Goal: Task Accomplishment & Management: Complete application form

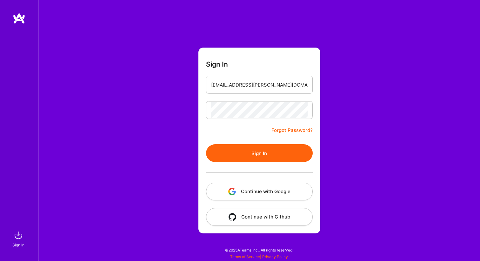
click at [245, 152] on button "Sign In" at bounding box center [259, 153] width 107 height 18
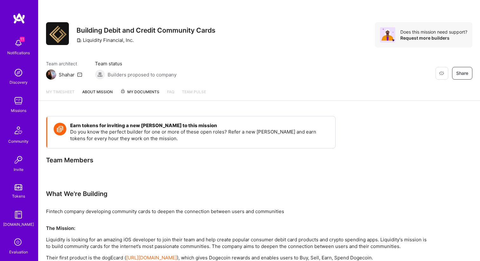
click at [20, 42] on img at bounding box center [18, 43] width 13 height 13
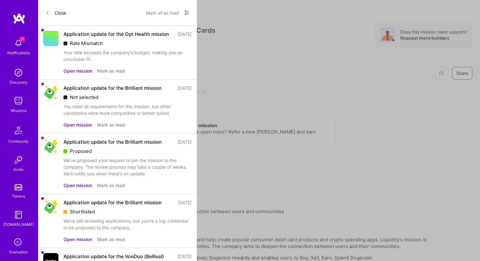
click at [90, 37] on div "Application update for the Opt Health mission" at bounding box center [115, 34] width 105 height 7
click at [72, 74] on button "Open mission" at bounding box center [77, 71] width 29 height 7
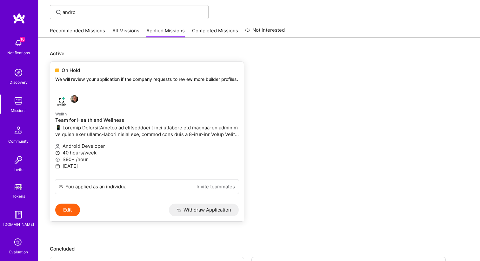
scroll to position [42, 0]
click at [77, 65] on div "On Hold We will review your application if the company requests to review more …" at bounding box center [146, 76] width 193 height 28
click at [82, 74] on div "On Hold" at bounding box center [146, 70] width 183 height 7
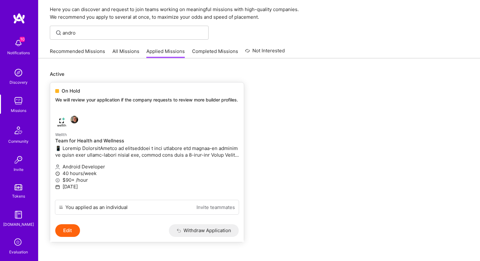
scroll to position [0, 0]
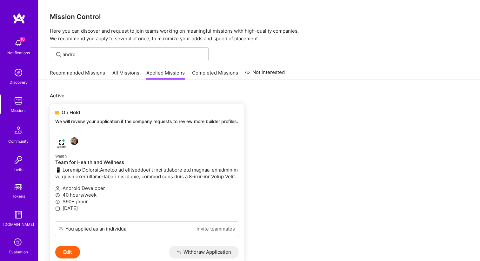
click at [60, 147] on img at bounding box center [61, 143] width 13 height 13
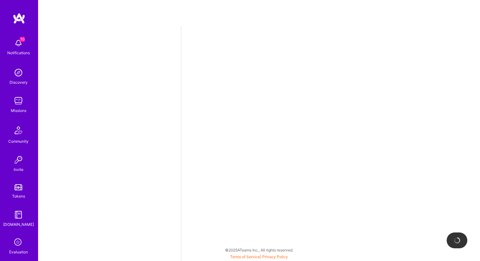
select select "US"
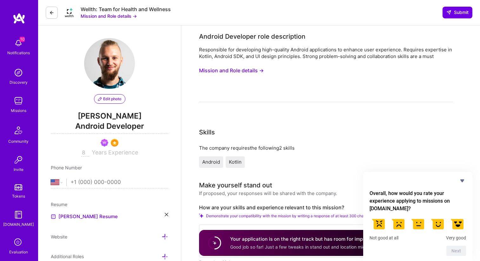
click at [109, 15] on button "Mission and Role details →" at bounding box center [109, 16] width 56 height 7
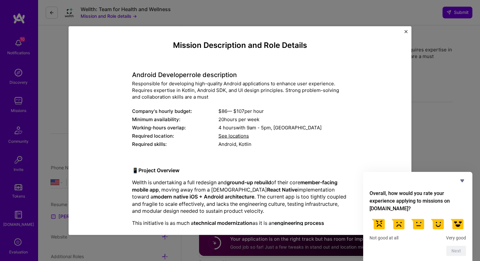
click at [60, 100] on div "Mission Description and Role Details Android Developer role description Respons…" at bounding box center [240, 130] width 480 height 261
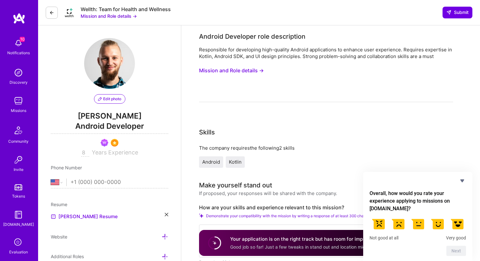
click at [15, 47] on img at bounding box center [18, 43] width 13 height 13
click at [15, 47] on div "10 Notifications Discovery Missions Community Invite Tokens A.Guide Evaluation" at bounding box center [19, 146] width 38 height 220
click at [17, 41] on img at bounding box center [18, 43] width 13 height 13
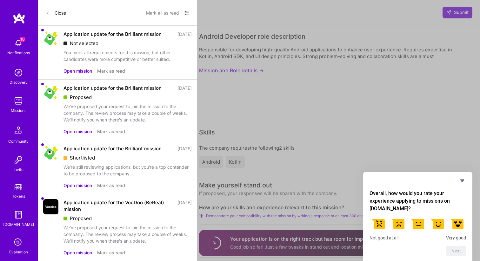
click at [48, 14] on span at bounding box center [48, 12] width 4 height 5
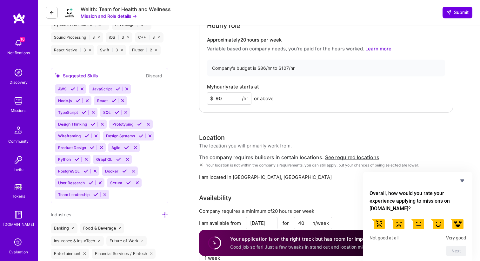
scroll to position [381, 0]
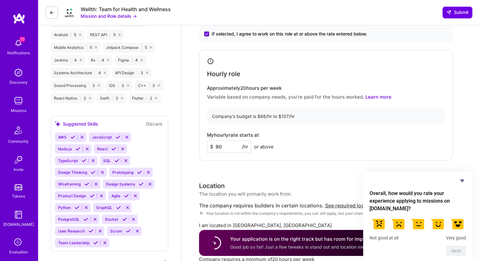
click at [223, 147] on input "90" at bounding box center [229, 146] width 44 height 12
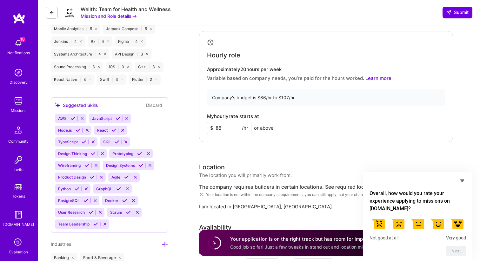
scroll to position [402, 0]
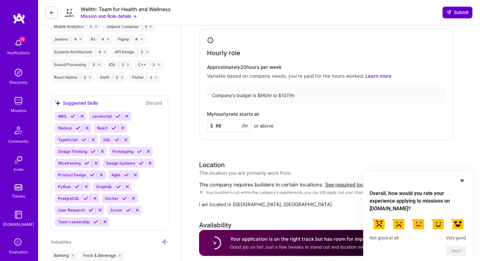
type input "86"
click at [465, 7] on button "Submit" at bounding box center [457, 12] width 30 height 11
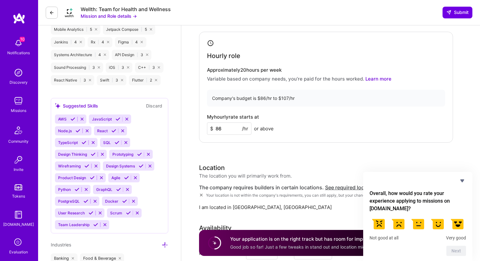
scroll to position [380, 0]
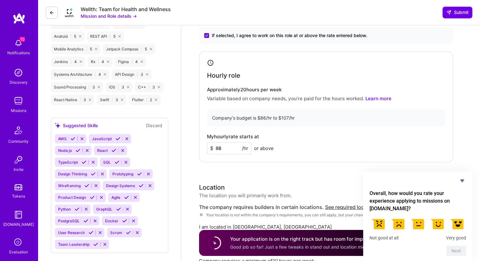
click at [228, 153] on input "86" at bounding box center [229, 148] width 44 height 12
click at [457, 14] on span "Submit" at bounding box center [457, 12] width 22 height 6
click at [221, 149] on input "86" at bounding box center [229, 148] width 44 height 12
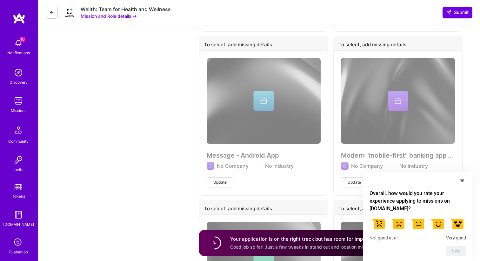
scroll to position [837, 0]
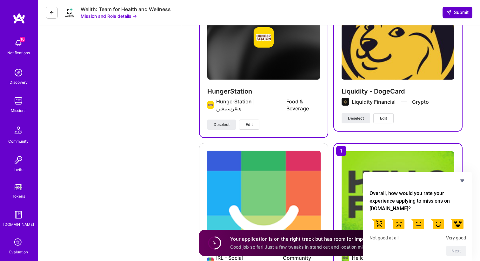
click at [452, 8] on button "Submit" at bounding box center [457, 12] width 30 height 11
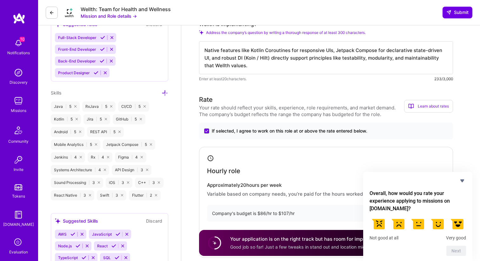
scroll to position [0, 0]
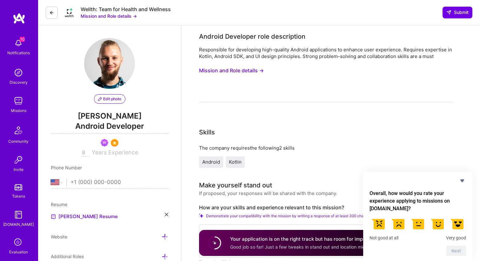
click at [237, 69] on button "Mission and Role details →" at bounding box center [231, 71] width 65 height 12
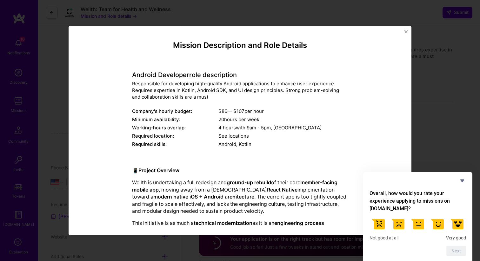
click at [407, 34] on button "Close" at bounding box center [405, 33] width 3 height 7
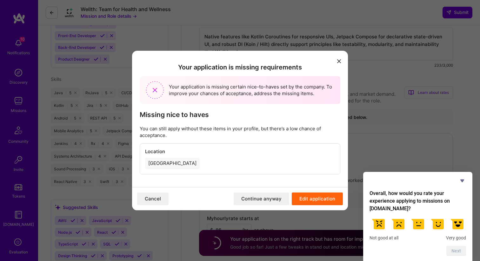
scroll to position [300, 0]
click at [155, 162] on div "Poland" at bounding box center [172, 163] width 55 height 11
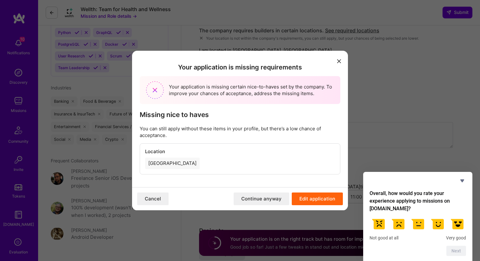
scroll to position [552, 0]
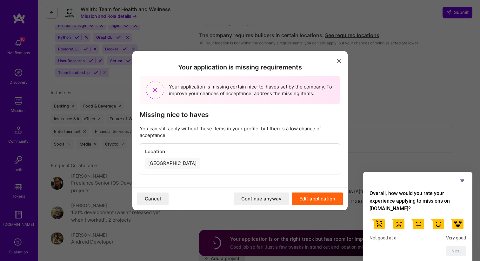
click at [340, 57] on button "modal" at bounding box center [339, 61] width 8 height 10
click at [262, 199] on button "Continue anyway" at bounding box center [261, 199] width 56 height 13
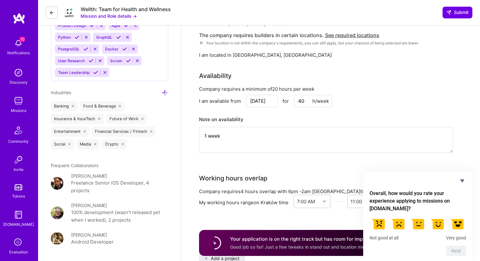
scroll to position [0, 0]
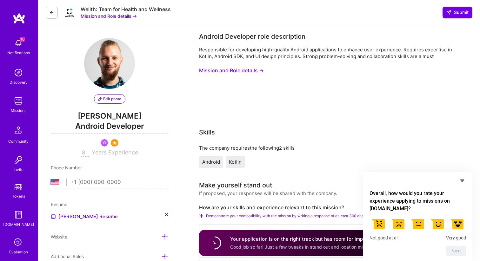
click at [245, 71] on button "Mission and Role details →" at bounding box center [231, 71] width 65 height 12
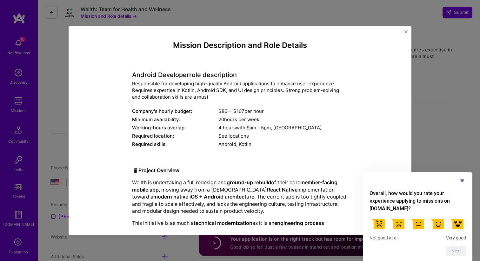
scroll to position [1, 0]
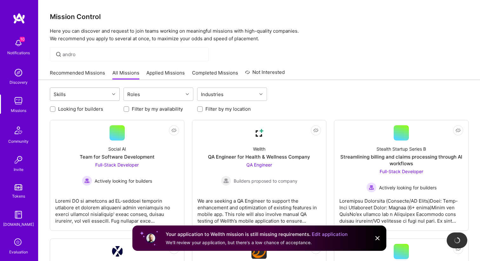
click at [96, 93] on div "Skills" at bounding box center [79, 94] width 59 height 13
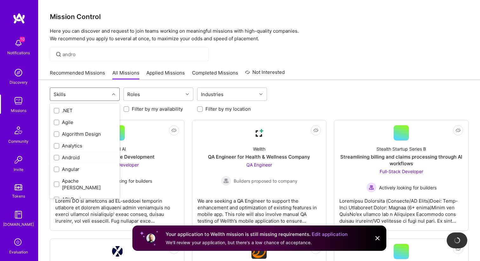
click at [58, 158] on input "checkbox" at bounding box center [57, 158] width 4 height 4
checkbox input "true"
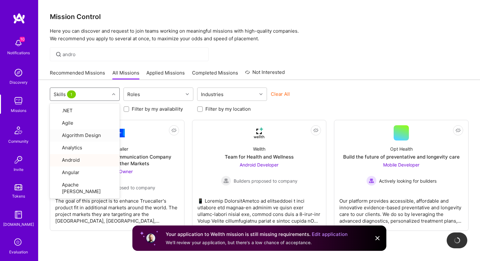
click at [391, 53] on div "andro" at bounding box center [258, 54] width 441 height 14
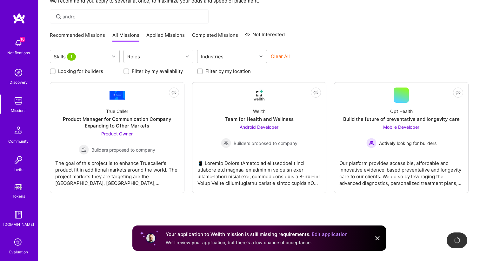
scroll to position [53, 0]
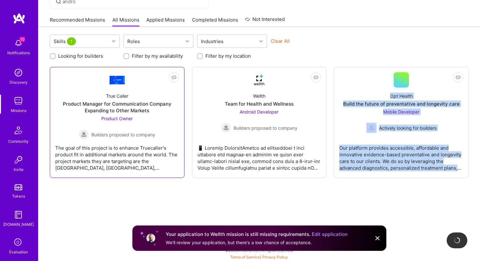
click at [113, 107] on div "Product Manager for Communication Company Expanding to Other Markets" at bounding box center [117, 107] width 124 height 13
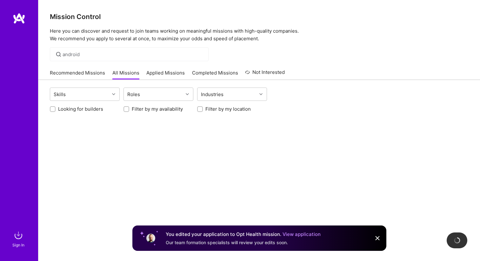
click at [122, 72] on link "All Missions" at bounding box center [125, 74] width 27 height 10
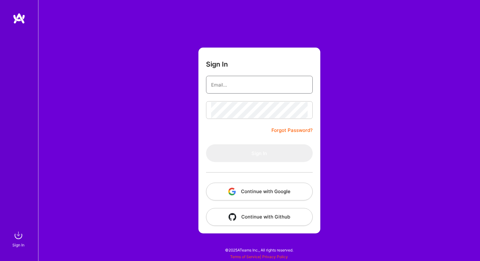
type input "[EMAIL_ADDRESS][PERSON_NAME][DOMAIN_NAME]"
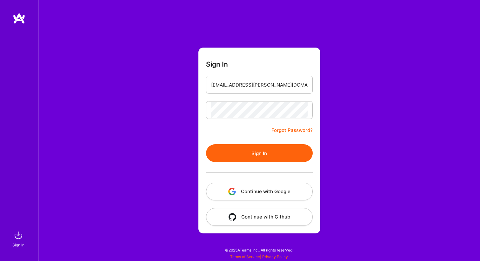
click at [235, 151] on button "Sign In" at bounding box center [259, 153] width 107 height 18
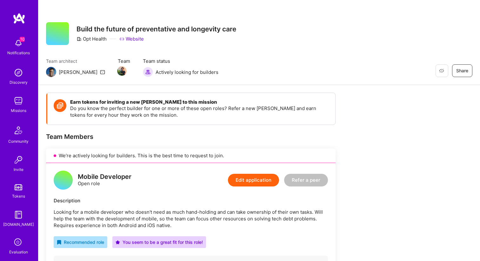
click at [58, 108] on img at bounding box center [60, 105] width 13 height 13
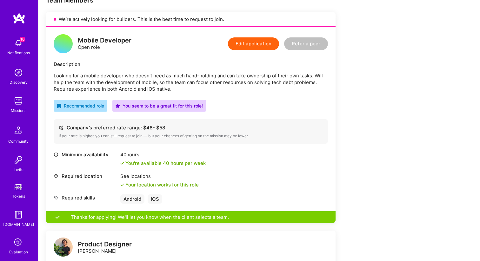
scroll to position [117, 0]
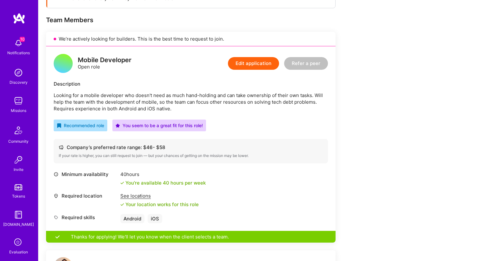
click at [267, 66] on button "Edit application" at bounding box center [253, 63] width 51 height 13
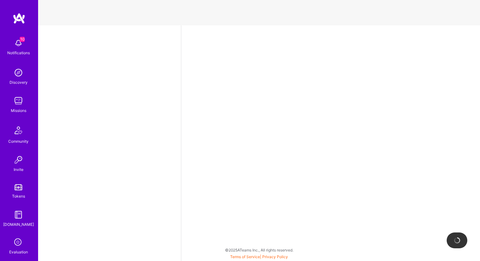
select select "US"
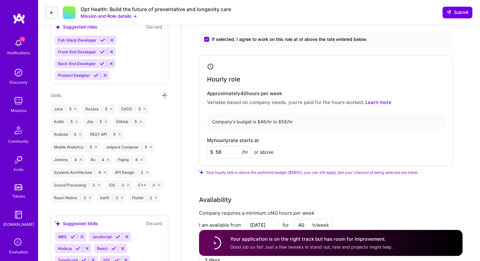
scroll to position [268, 0]
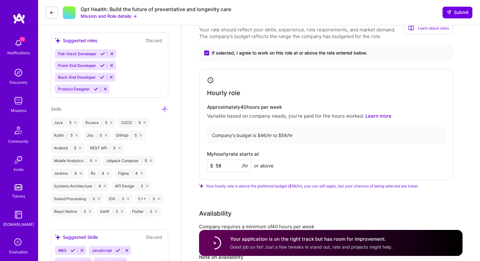
click at [222, 165] on input "58" at bounding box center [229, 166] width 44 height 12
drag, startPoint x: 219, startPoint y: 168, endPoint x: 229, endPoint y: 168, distance: 10.1
click at [228, 168] on input "58" at bounding box center [229, 166] width 44 height 12
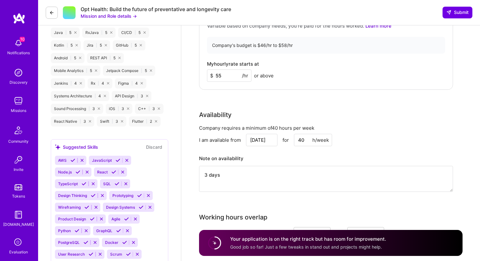
scroll to position [358, 0]
type input "55"
click at [267, 140] on input "Aug 4" at bounding box center [261, 140] width 31 height 12
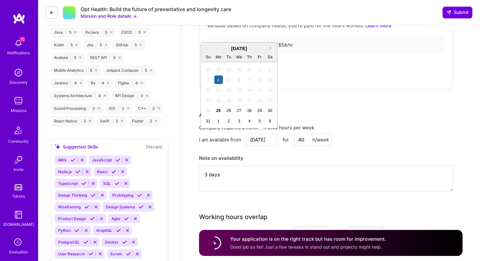
click at [267, 140] on input "Aug 4" at bounding box center [261, 140] width 31 height 12
click at [218, 108] on div "25" at bounding box center [218, 110] width 9 height 9
type input "Aug 25"
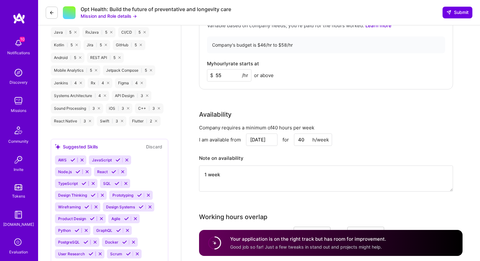
drag, startPoint x: 203, startPoint y: 173, endPoint x: 301, endPoint y: 173, distance: 98.0
click at [301, 173] on textarea "1 week" at bounding box center [326, 179] width 254 height 26
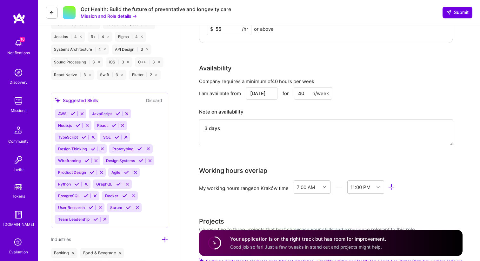
scroll to position [406, 0]
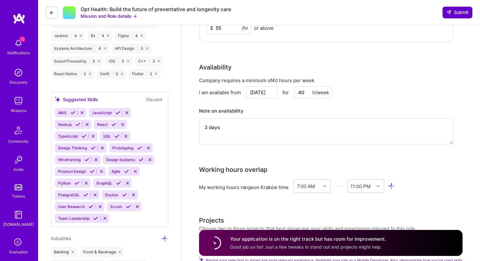
type textarea "3 days"
click at [447, 9] on span "Submit" at bounding box center [457, 12] width 22 height 6
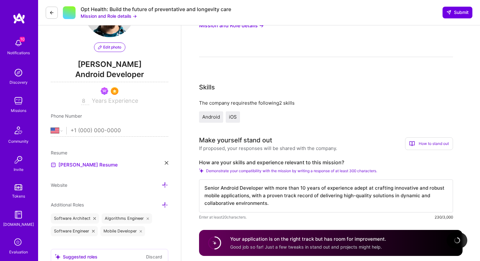
scroll to position [0, 0]
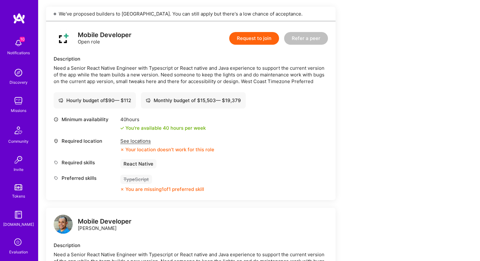
scroll to position [140, 0]
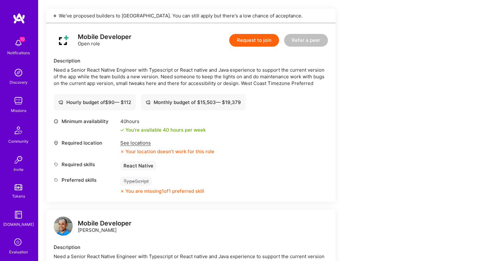
click at [143, 140] on div "See locations" at bounding box center [167, 143] width 94 height 7
